Goal: Navigation & Orientation: Find specific page/section

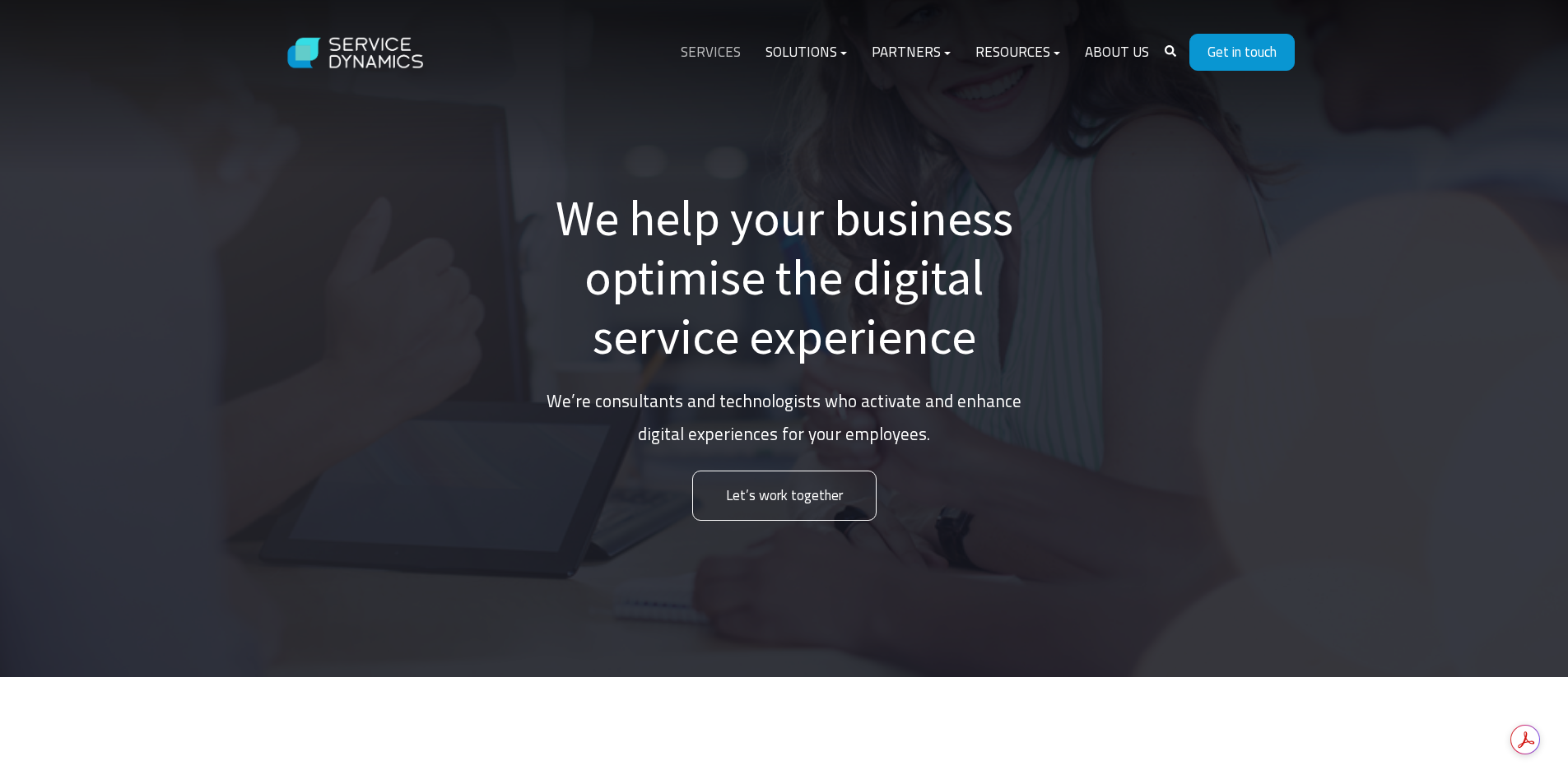
click at [728, 50] on link "Services" at bounding box center [710, 53] width 85 height 39
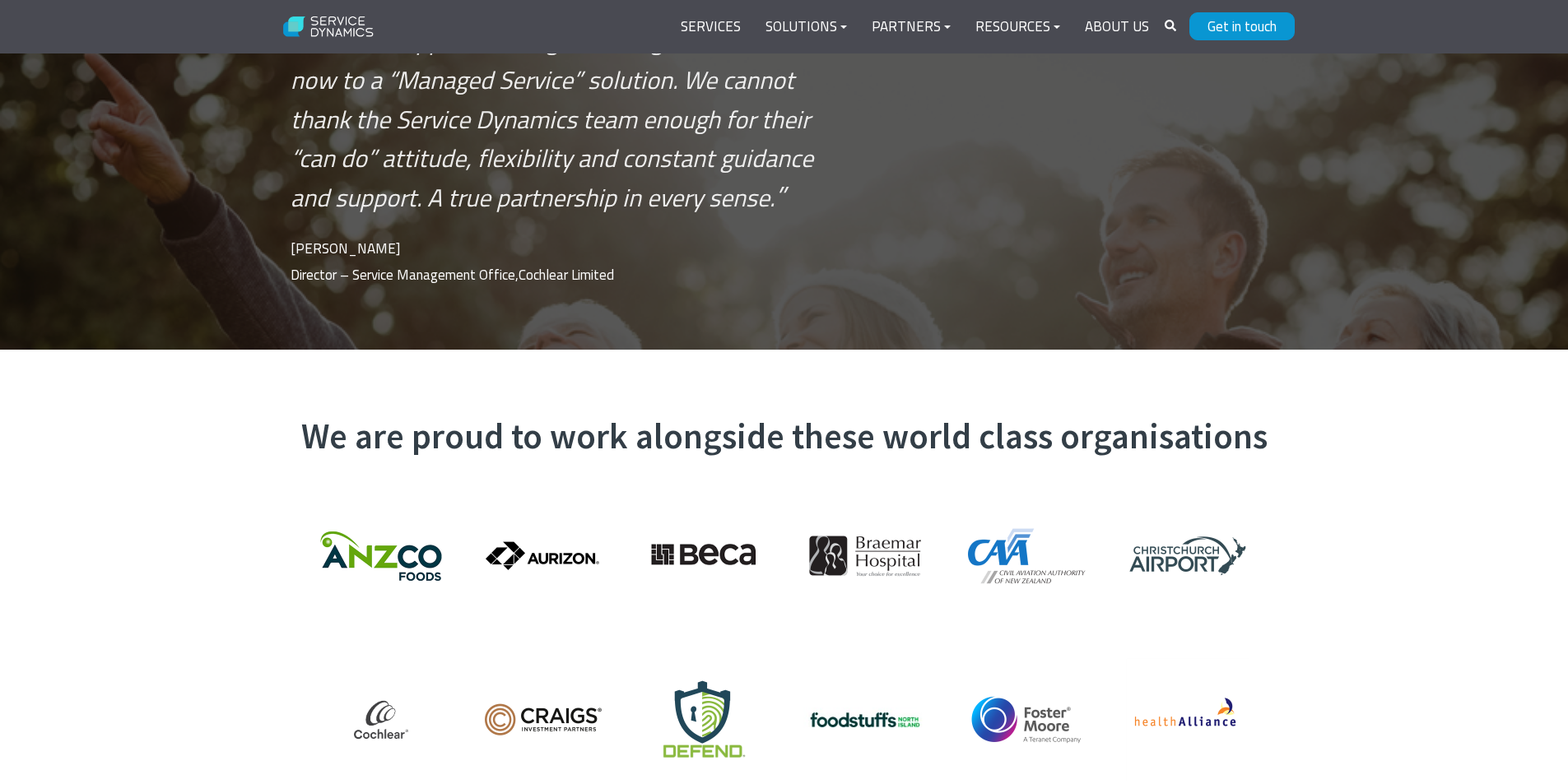
scroll to position [5265, 0]
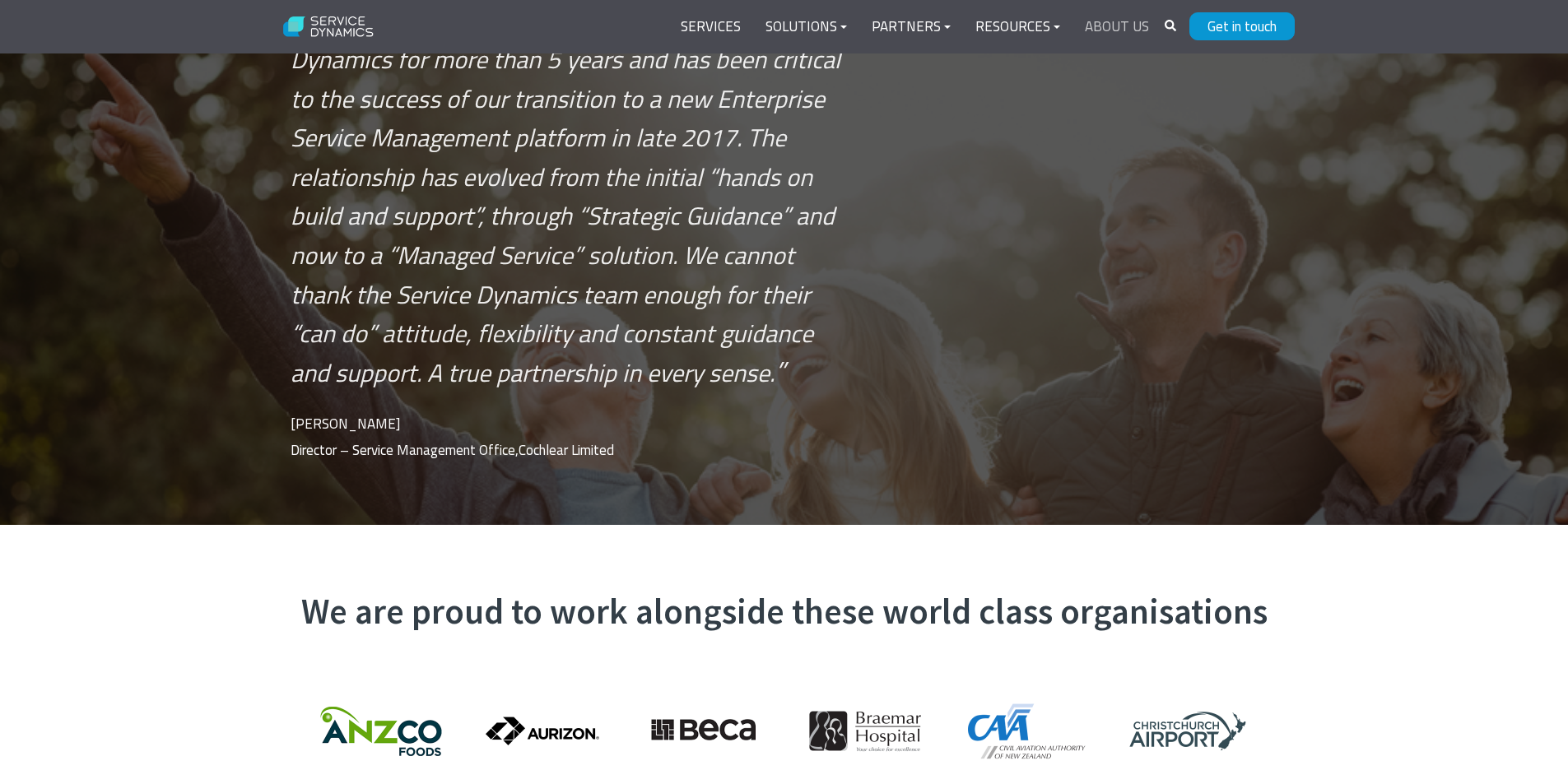
click at [1109, 24] on link "About Us" at bounding box center [1116, 27] width 89 height 39
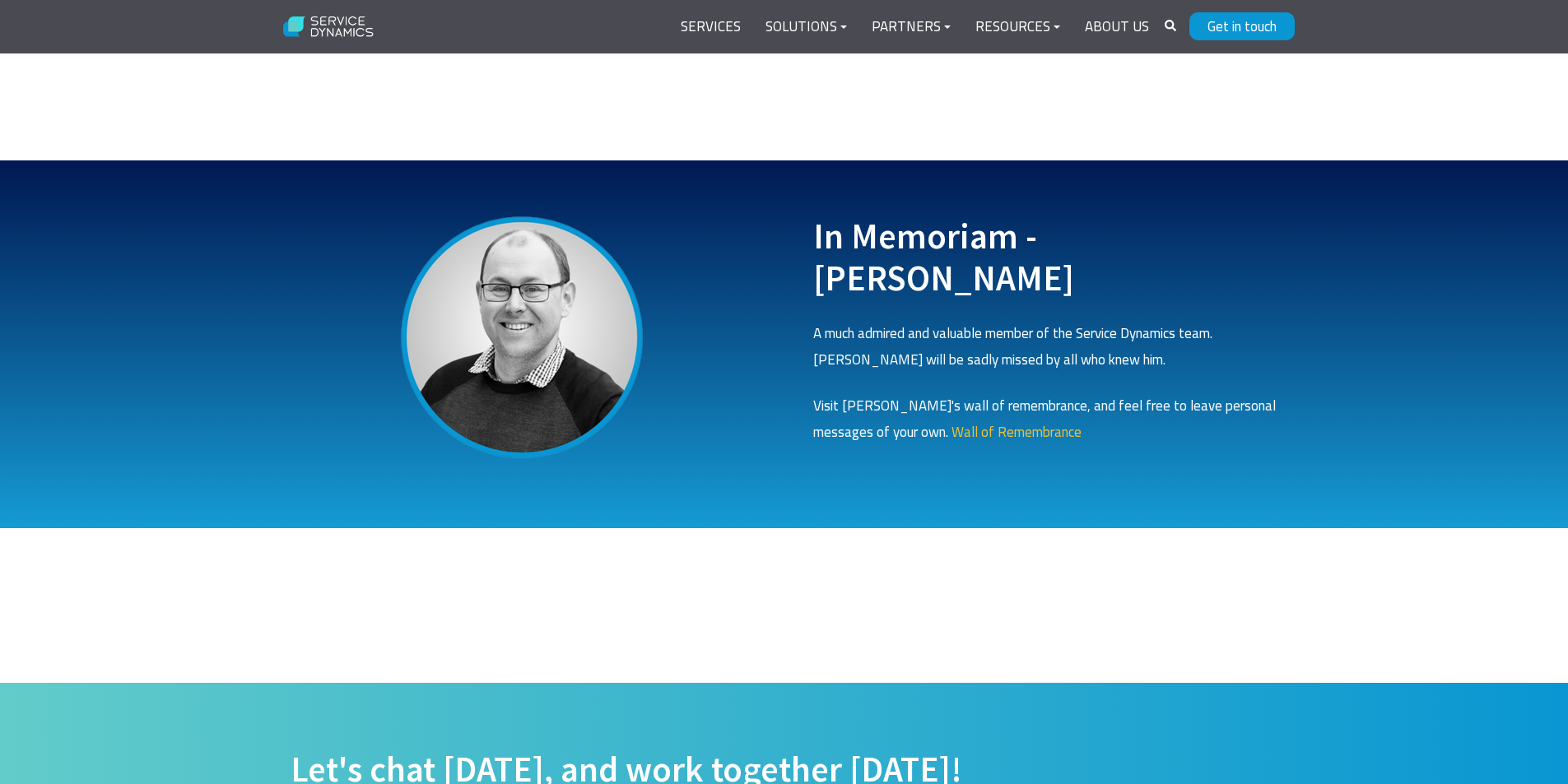
scroll to position [4936, 0]
